Goal: Find specific page/section: Find specific page/section

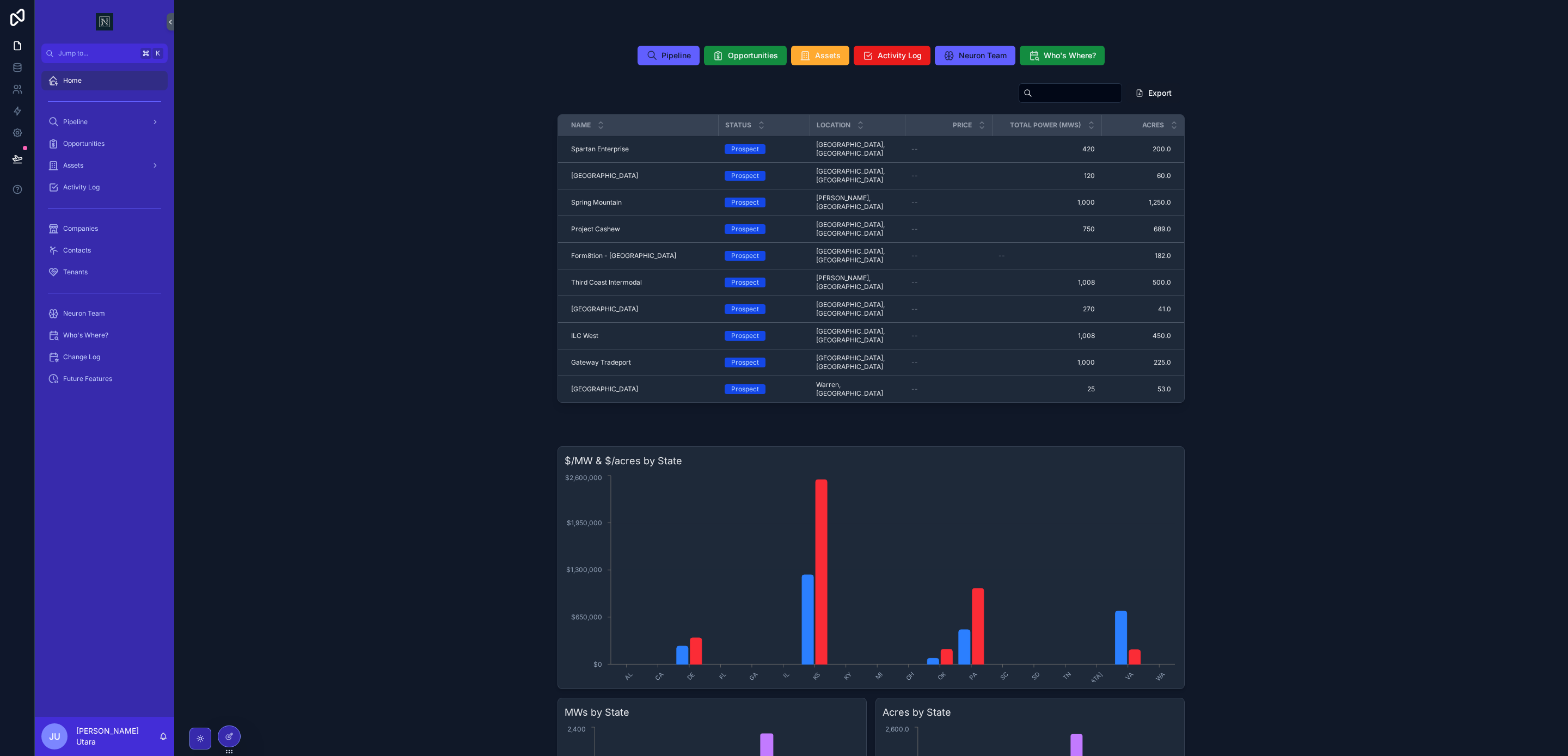
click at [99, 233] on div "Companies" at bounding box center [105, 228] width 113 height 17
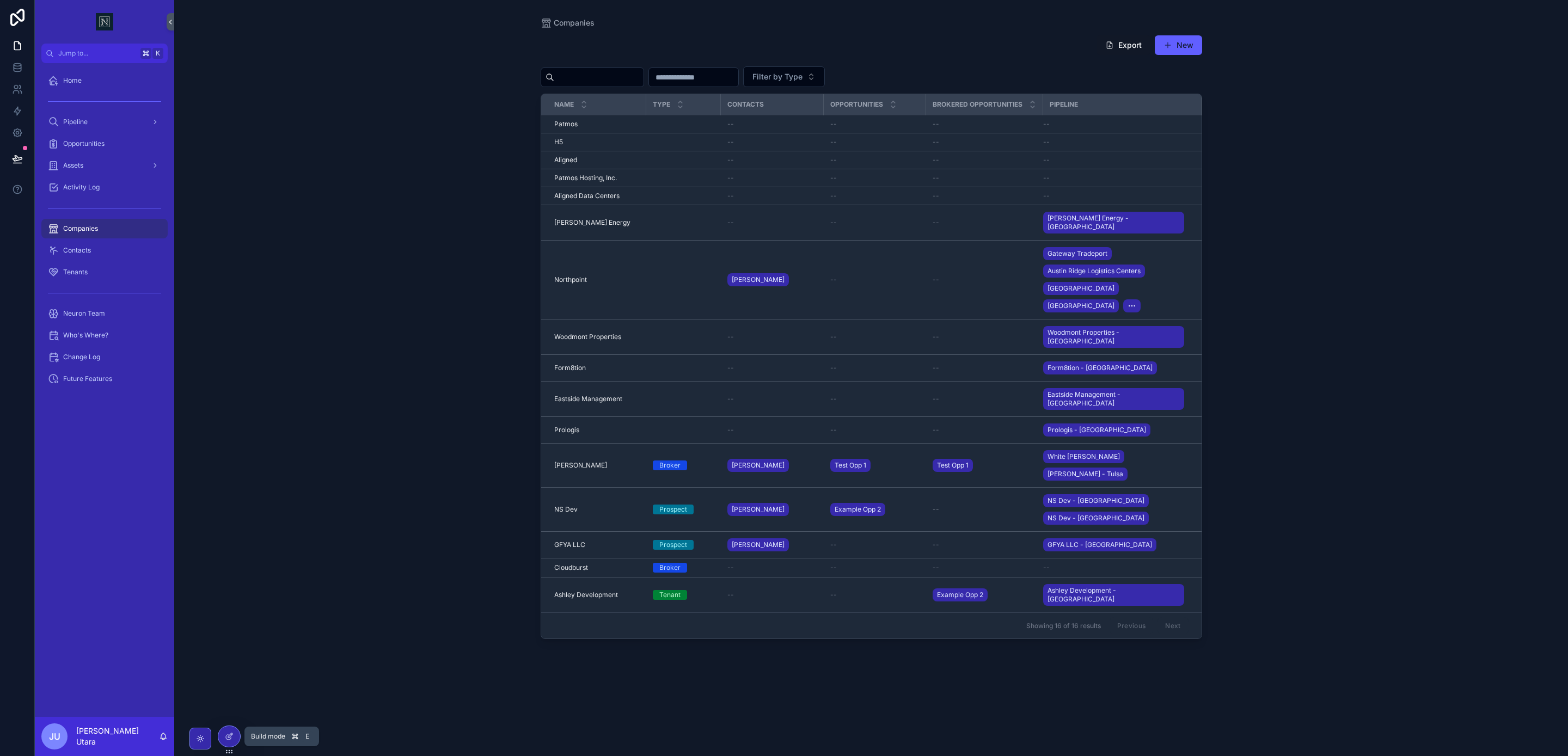
click at [229, 733] on icon at bounding box center [229, 736] width 9 height 9
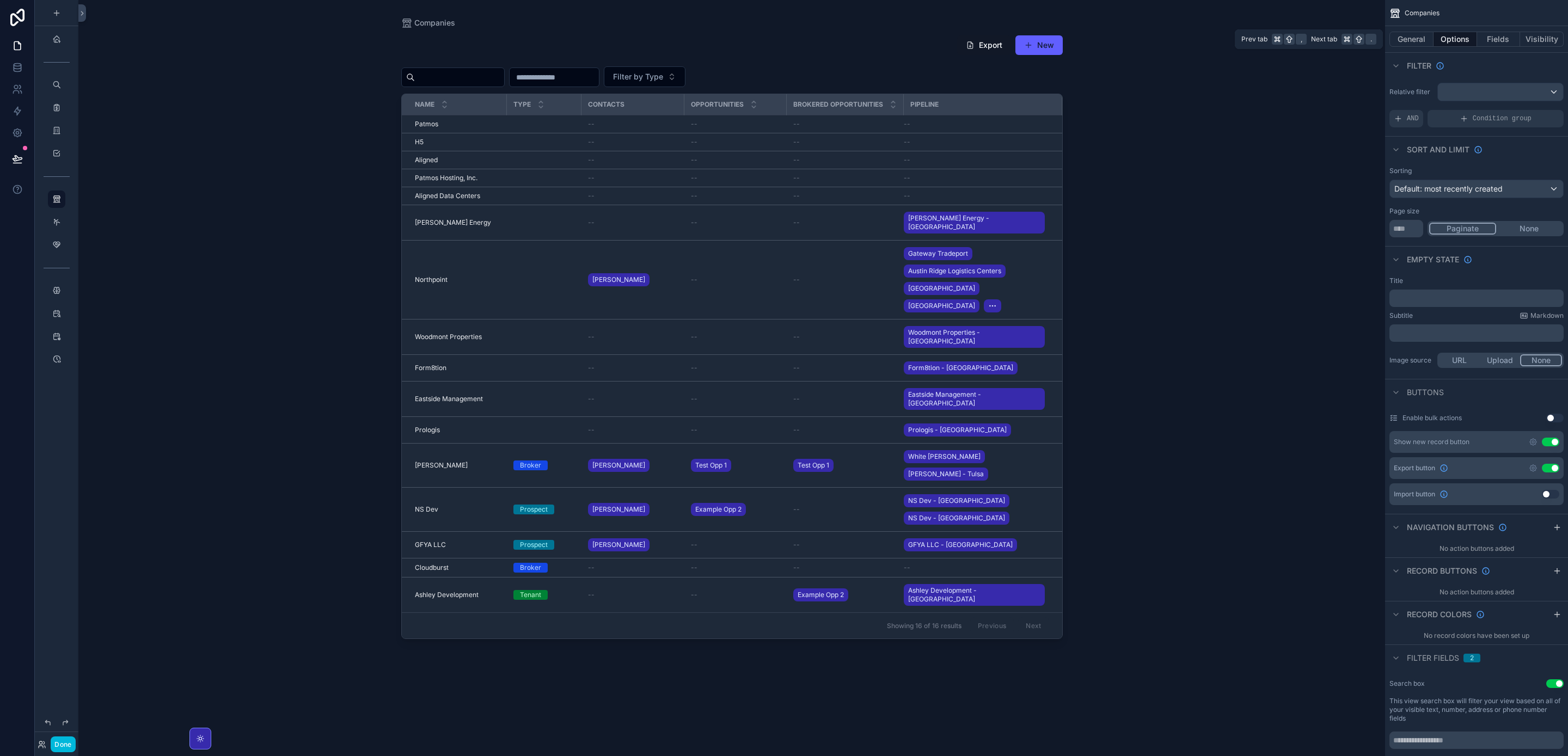
click at [1403, 35] on button "General" at bounding box center [1411, 39] width 44 height 15
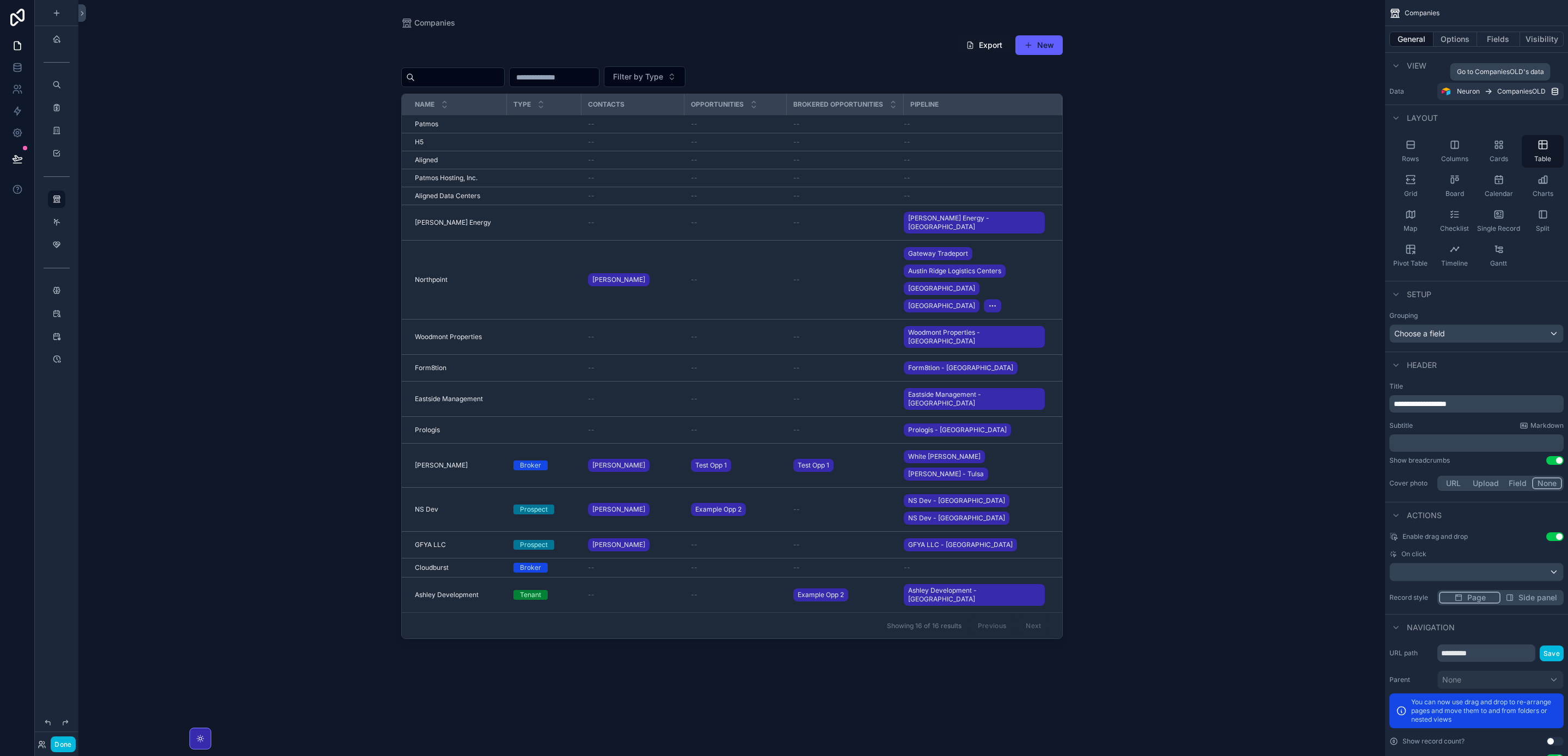
click at [1551, 90] on icon "scrollable content" at bounding box center [1555, 92] width 9 height 9
click at [1395, 67] on icon "scrollable content" at bounding box center [1396, 66] width 9 height 9
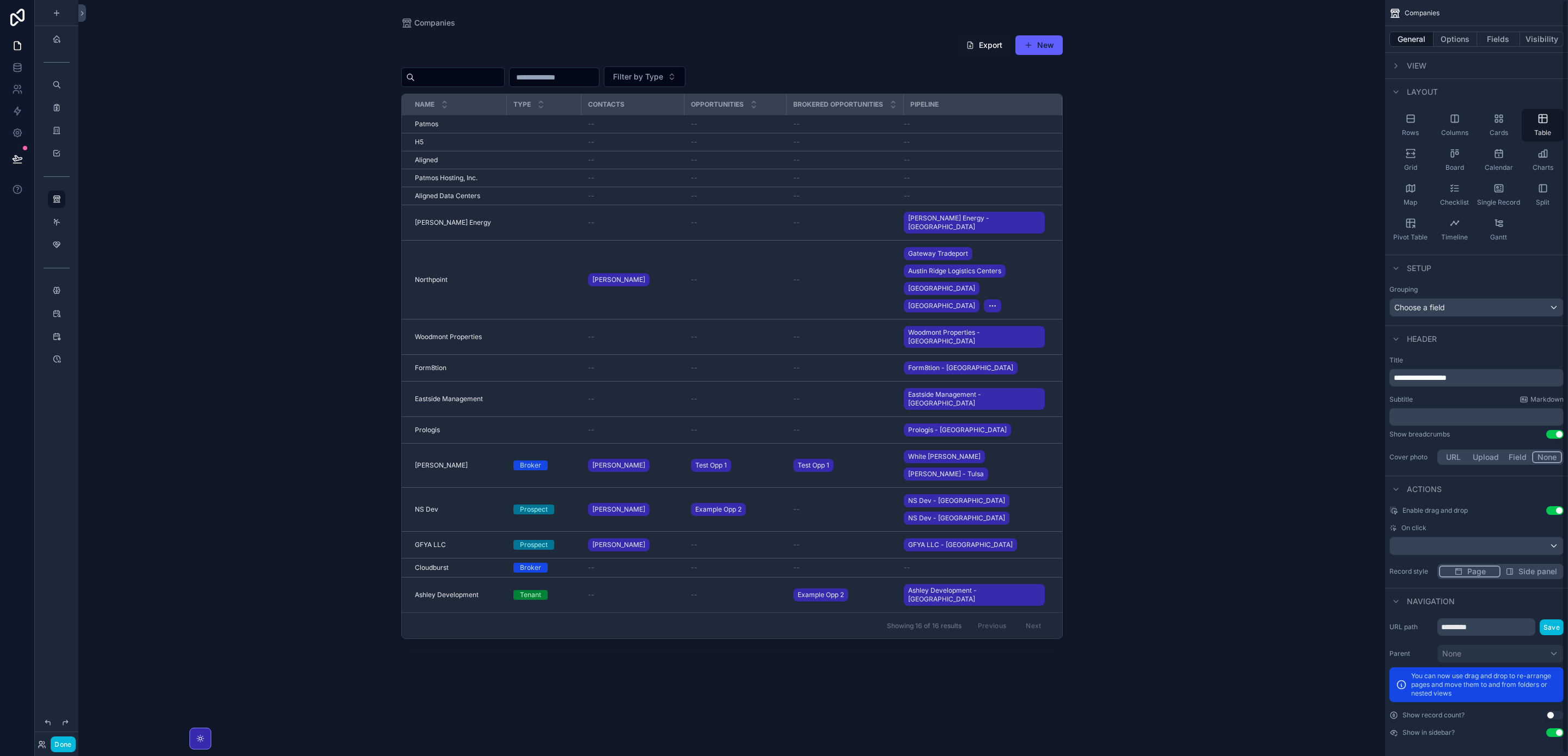
click at [1395, 67] on icon "scrollable content" at bounding box center [1396, 66] width 2 height 5
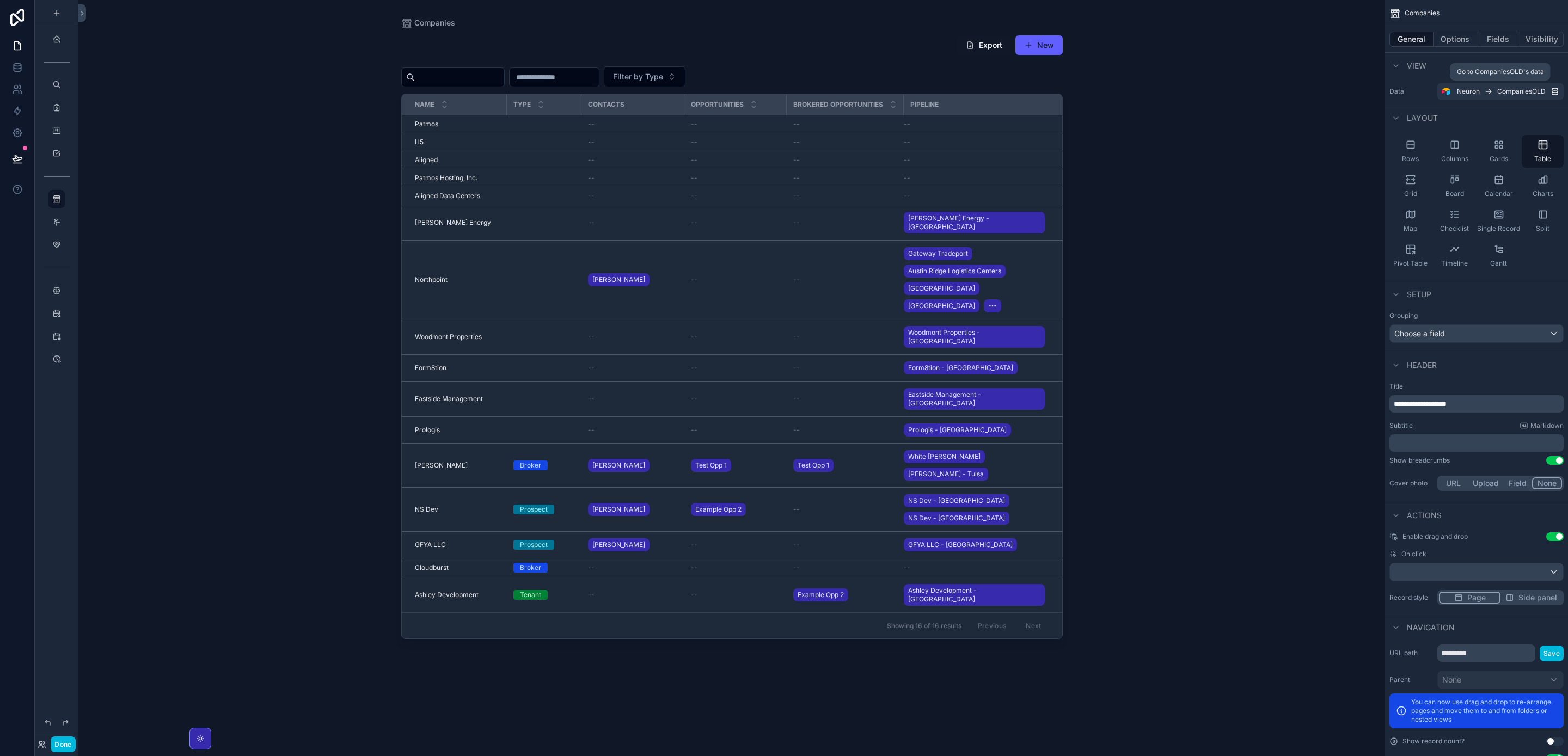
click at [1446, 89] on img "scrollable content" at bounding box center [1447, 92] width 9 height 9
